Goal: Task Accomplishment & Management: Use online tool/utility

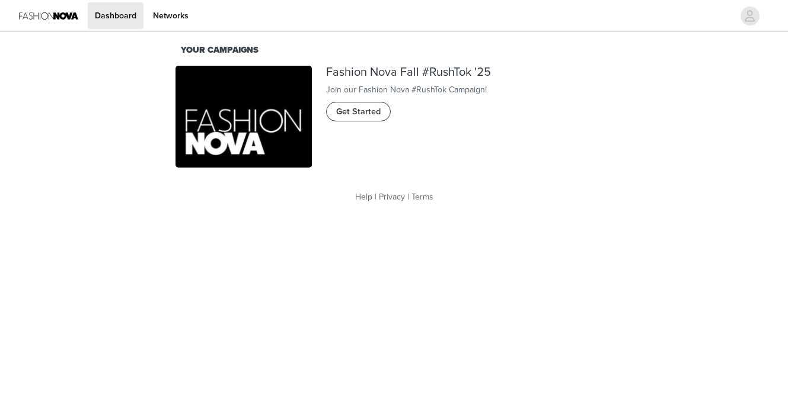
click at [362, 119] on span "Get Started" at bounding box center [358, 112] width 44 height 13
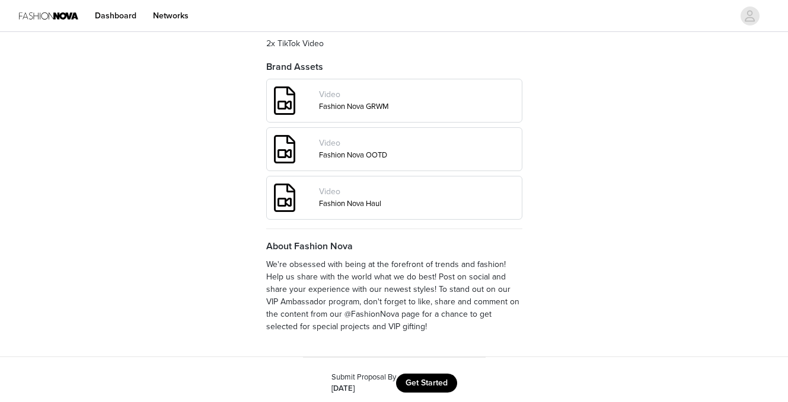
scroll to position [500, 0]
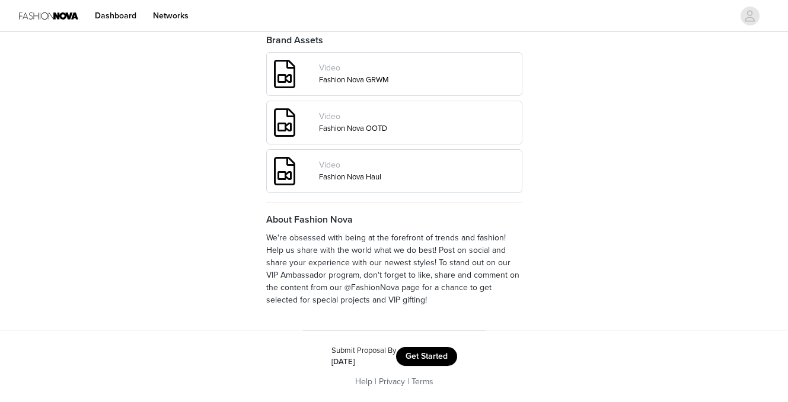
click at [423, 355] on button "Get Started" at bounding box center [426, 356] width 61 height 19
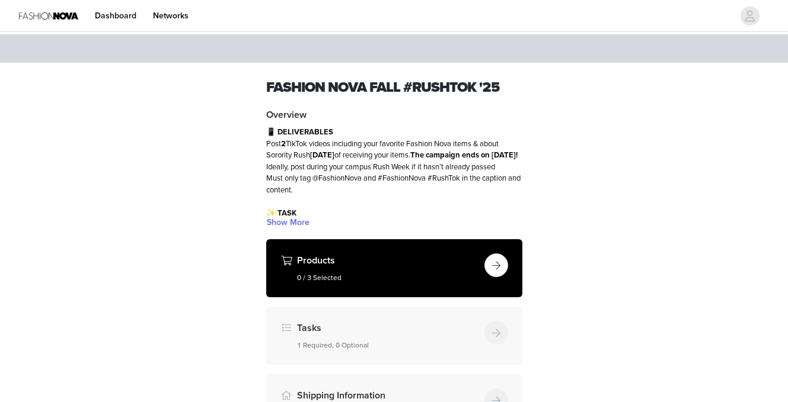
click at [501, 264] on button "button" at bounding box center [496, 266] width 24 height 24
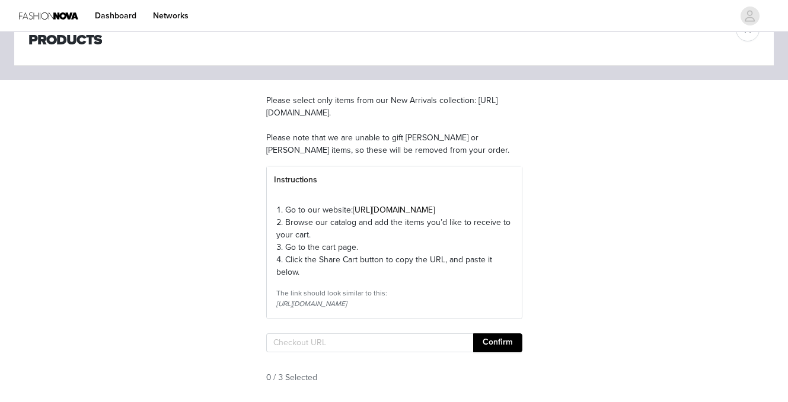
scroll to position [24, 0]
